Goal: Find specific page/section: Find specific page/section

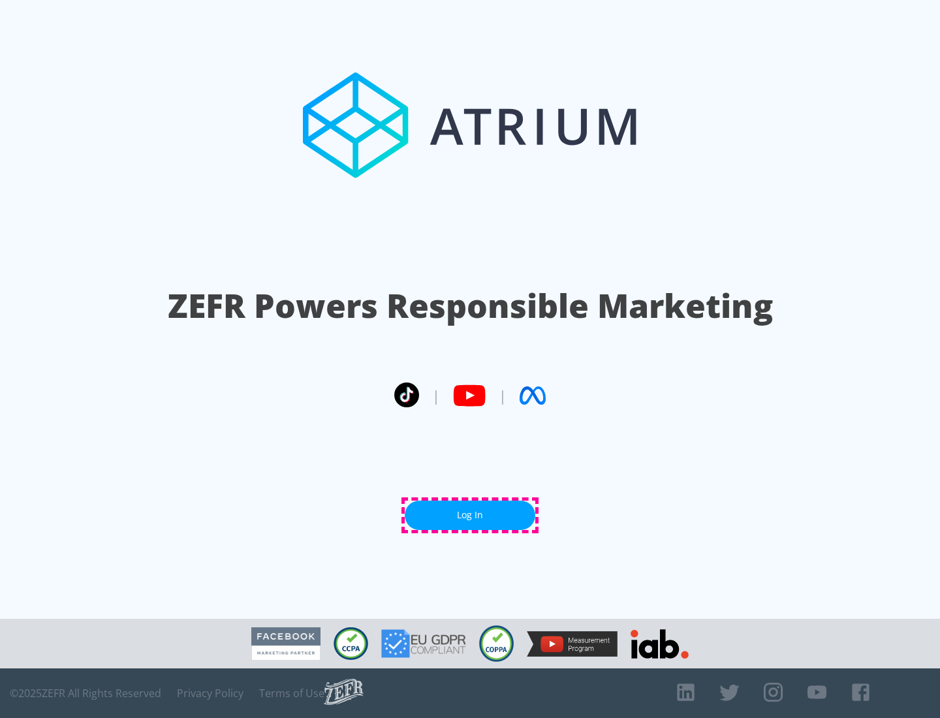
click at [470, 515] on link "Log In" at bounding box center [470, 515] width 131 height 29
